Goal: Task Accomplishment & Management: Manage account settings

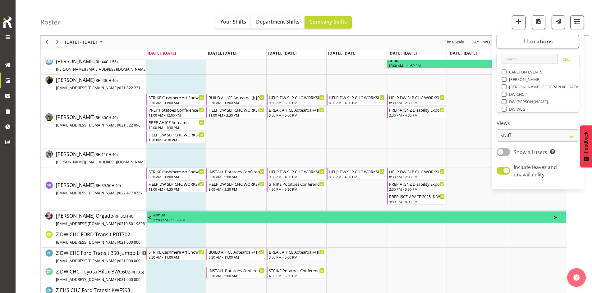
scroll to position [93, 0]
click at [505, 61] on span at bounding box center [503, 60] width 5 height 5
click at [505, 61] on input "SLP" at bounding box center [503, 61] width 4 height 4
checkbox input "true"
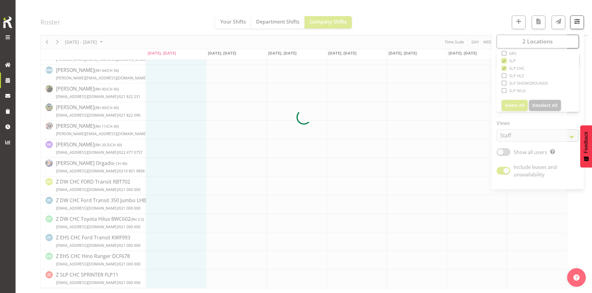
scroll to position [116, 0]
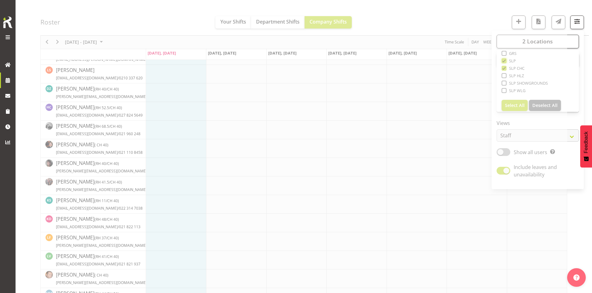
scroll to position [124, 0]
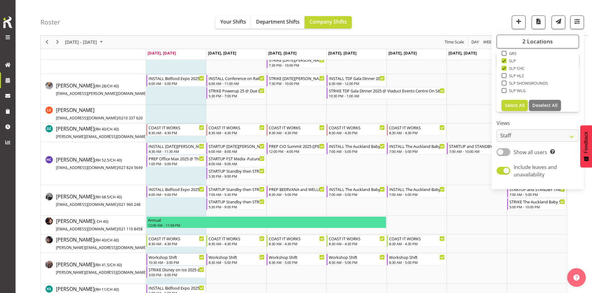
click at [290, 43] on div "[DATE] - [DATE] [DATE] Day Week Fortnight Month calendar Month Agenda Time Scale" at bounding box center [304, 42] width 526 height 13
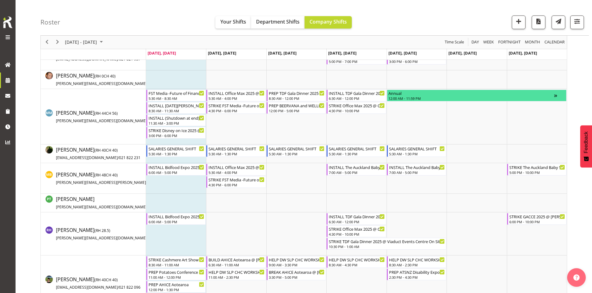
scroll to position [497, 0]
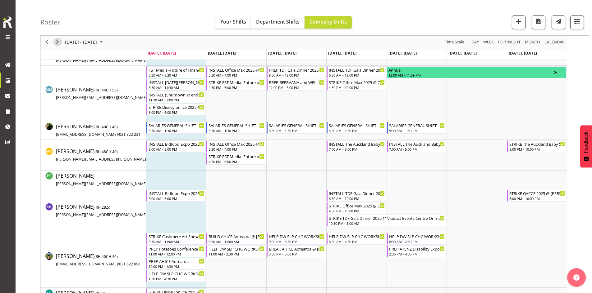
click at [55, 39] on div "next period" at bounding box center [57, 42] width 11 height 13
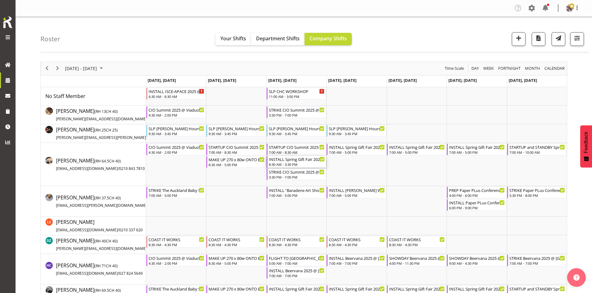
click at [300, 158] on div "INSTALL Spring Gift Fair 2025 @ [GEOGRAPHIC_DATA]" at bounding box center [297, 159] width 56 height 6
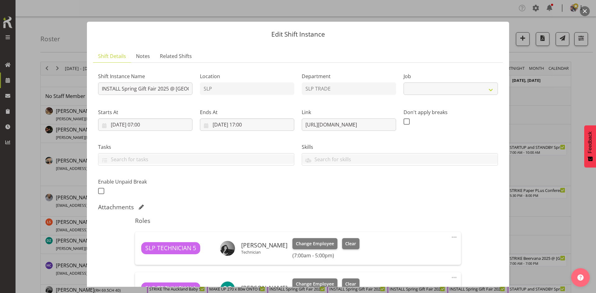
select select "9150"
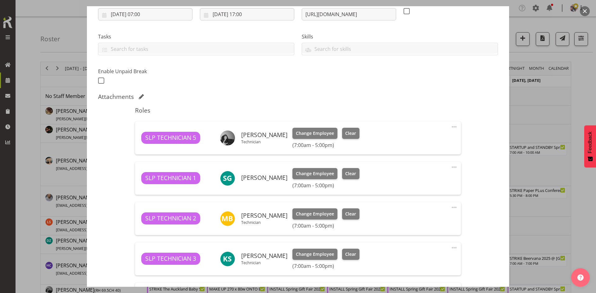
scroll to position [93, 0]
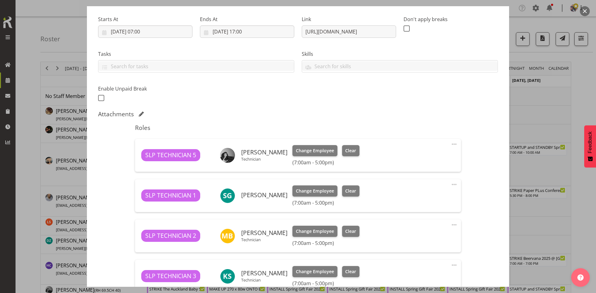
click at [585, 11] on button "button" at bounding box center [585, 11] width 10 height 10
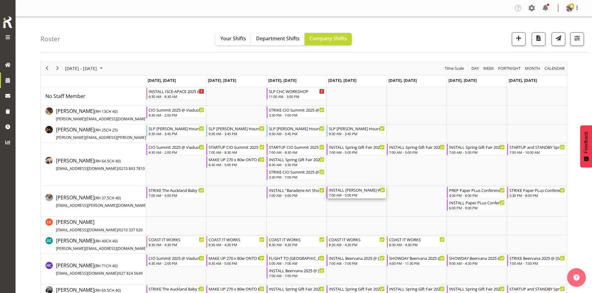
click at [346, 192] on div "INSTALL [PERSON_NAME] WLE 2025 @ [GEOGRAPHIC_DATA]" at bounding box center [357, 190] width 56 height 6
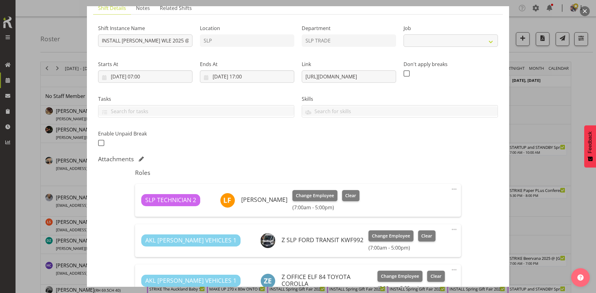
select select "9225"
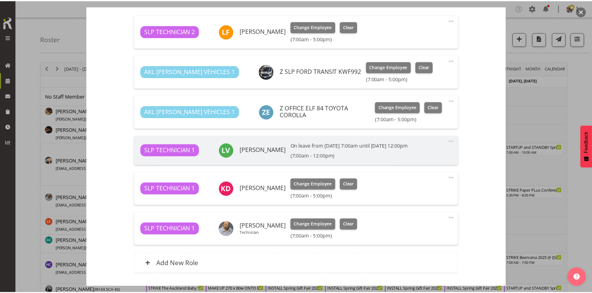
scroll to position [124, 0]
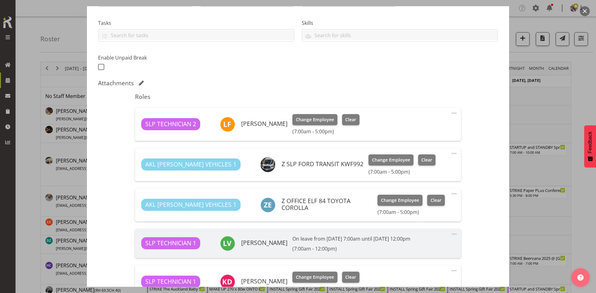
click at [585, 10] on button "button" at bounding box center [585, 11] width 10 height 10
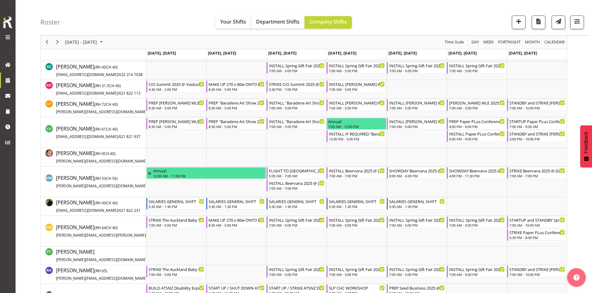
scroll to position [311, 0]
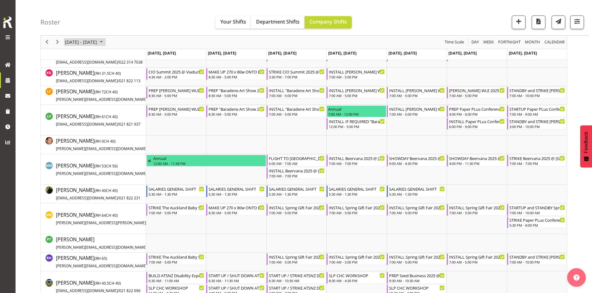
click at [98, 39] on span "[DATE] - [DATE]" at bounding box center [80, 43] width 33 height 8
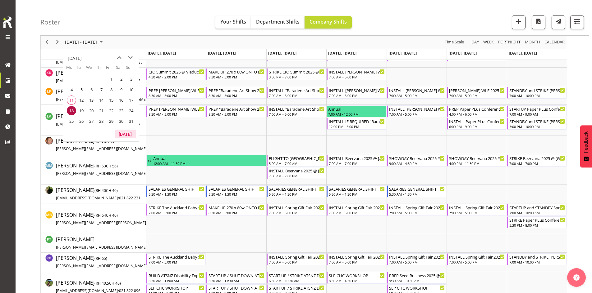
click at [124, 136] on button "[DATE]" at bounding box center [125, 134] width 21 height 9
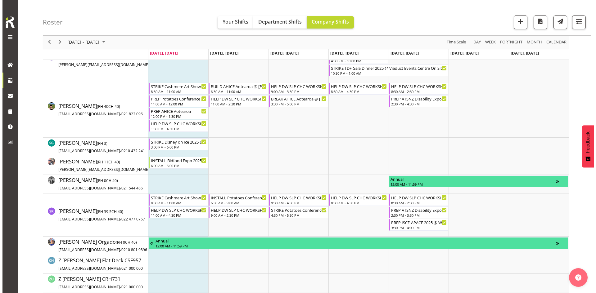
scroll to position [652, 0]
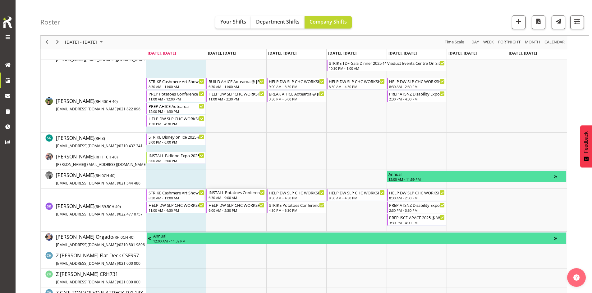
click at [240, 193] on div "INSTALL Potatoes Conference 2025 @ [GEOGRAPHIC_DATA] On site @ 0700" at bounding box center [236, 192] width 56 height 6
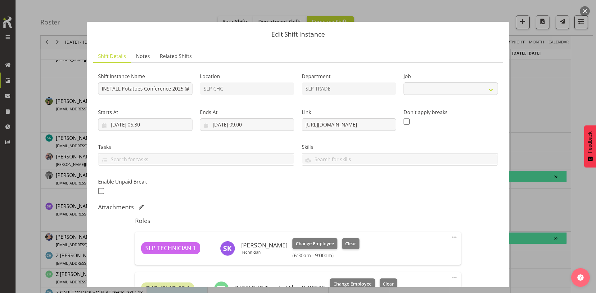
select select "9588"
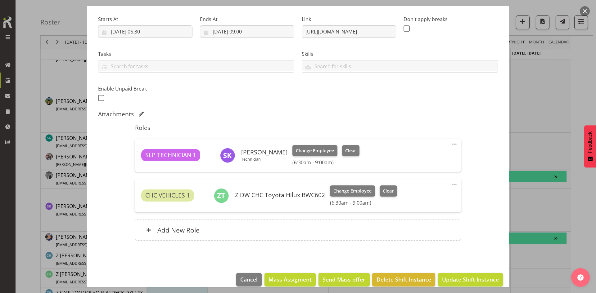
click at [584, 12] on button "button" at bounding box center [585, 11] width 10 height 10
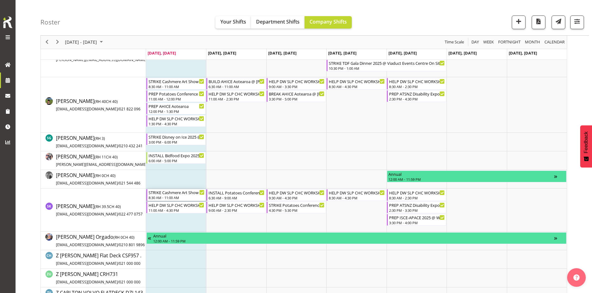
click at [188, 194] on div "STRIKE Cashmere Art Show 2025 @ [GEOGRAPHIC_DATA] On Site @ 0900" at bounding box center [176, 192] width 56 height 6
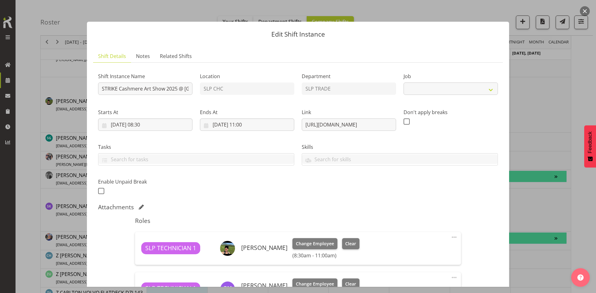
select select "9587"
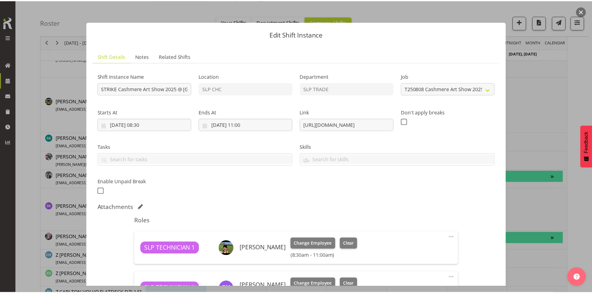
scroll to position [124, 0]
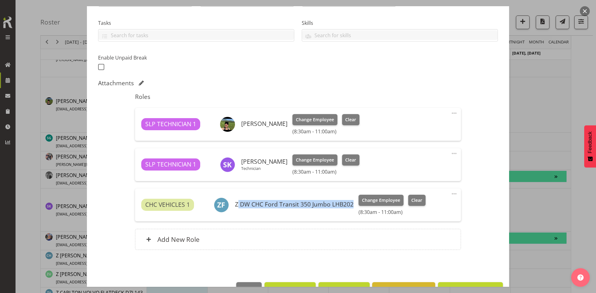
drag, startPoint x: 353, startPoint y: 205, endPoint x: 237, endPoint y: 207, distance: 115.9
click at [237, 207] on div "CHC VEHICLES 1 Z DW CHC Ford Transit 350 Jumbo LHB202 Change Employee Clear (8:…" at bounding box center [297, 205] width 313 height 20
click at [559, 170] on div at bounding box center [298, 146] width 596 height 293
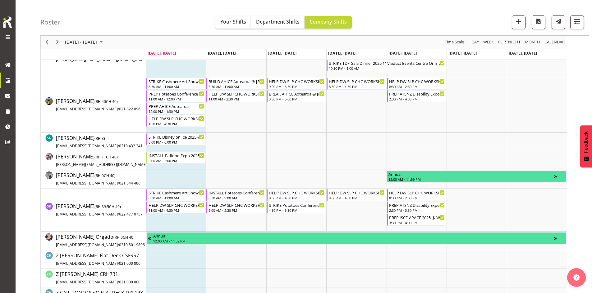
scroll to position [559, 0]
